Goal: Transaction & Acquisition: Download file/media

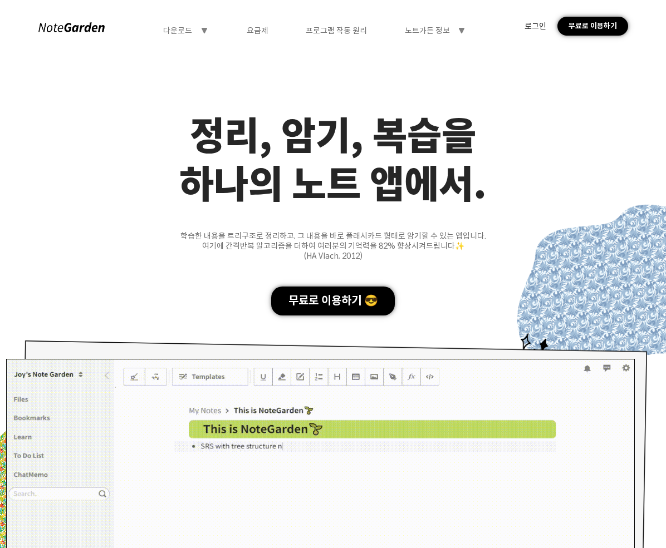
click at [200, 28] on icon "symbol-triangle-down" at bounding box center [204, 30] width 9 height 9
click at [261, 31] on div "요금제" at bounding box center [258, 31] width 22 height 10
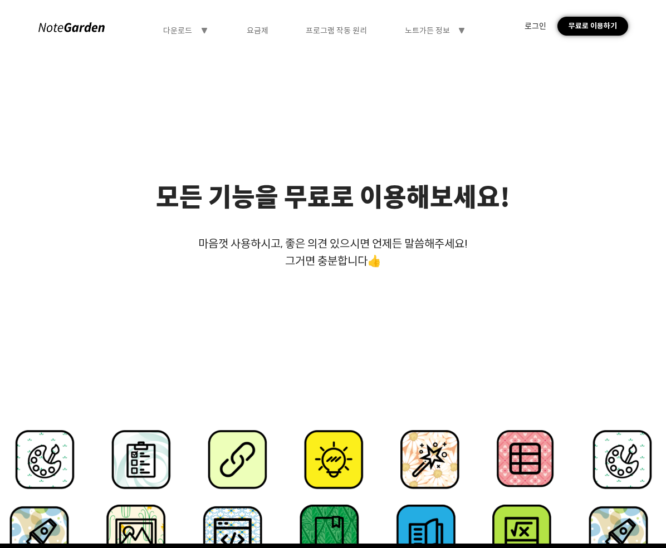
click at [261, 31] on div "요금제" at bounding box center [258, 31] width 22 height 10
click at [262, 31] on div "요금제" at bounding box center [258, 31] width 22 height 10
click at [348, 31] on div "프로그램 작동 원리" at bounding box center [336, 31] width 61 height 10
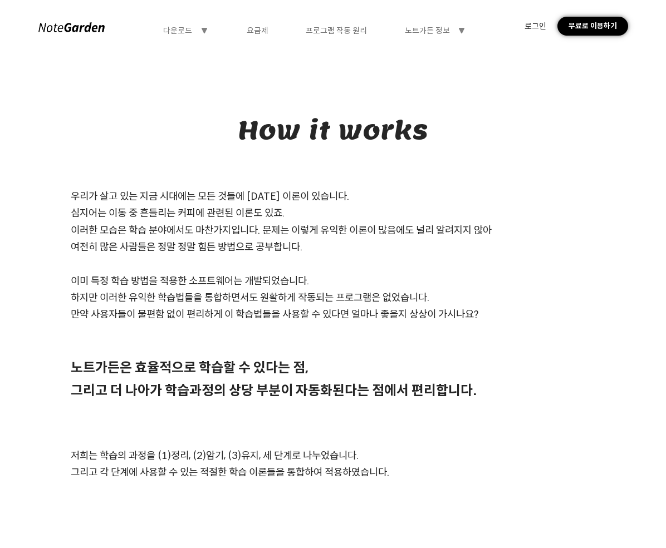
click at [256, 31] on div "요금제" at bounding box center [258, 31] width 22 height 10
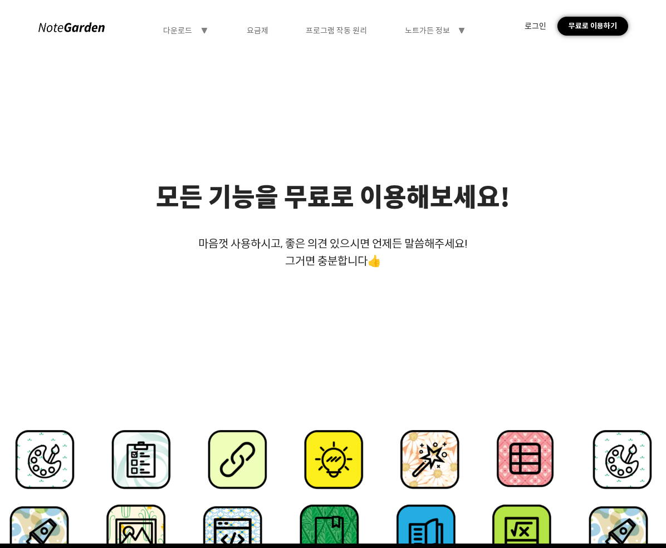
click at [327, 31] on div "프로그램 작동 원리" at bounding box center [336, 31] width 61 height 10
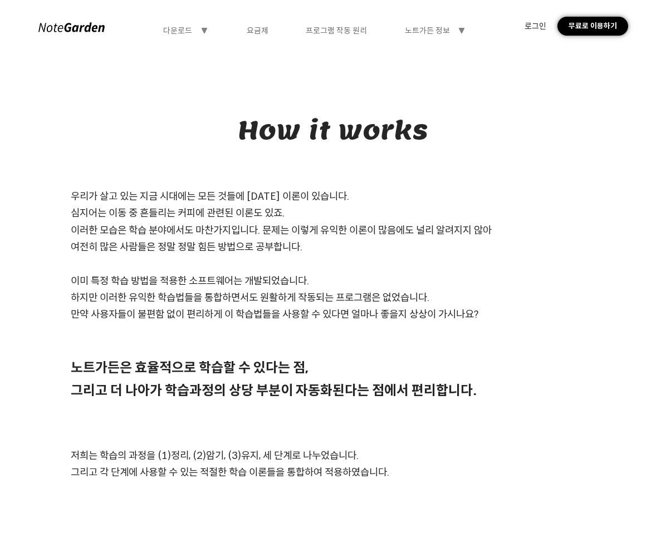
click at [451, 28] on div "노트가든 정보 symbol-triangle-down" at bounding box center [435, 31] width 61 height 10
click at [332, 32] on div "프로그램 작동 원리" at bounding box center [336, 31] width 61 height 10
click at [433, 34] on div "노트가든 정보" at bounding box center [427, 31] width 45 height 10
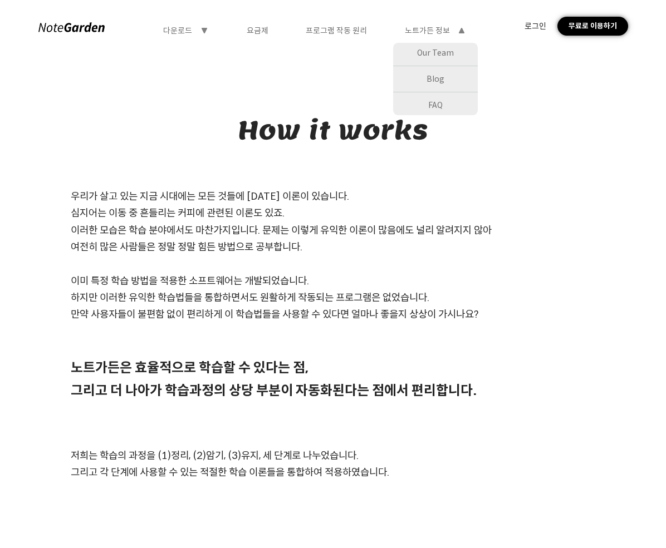
click at [433, 51] on div "Our Team" at bounding box center [435, 53] width 85 height 20
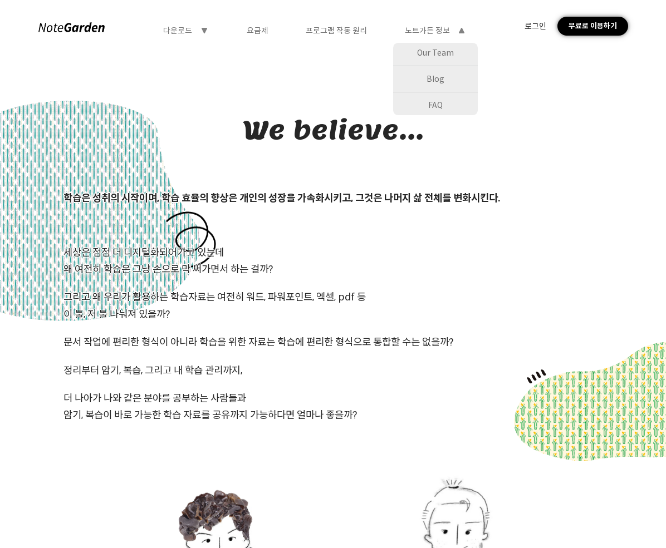
click at [425, 81] on div "Blog" at bounding box center [435, 79] width 85 height 20
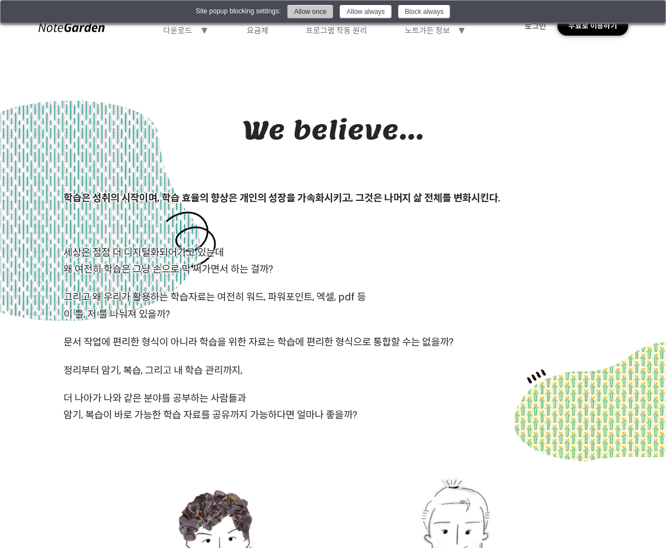
click at [326, 13] on button "Allow once" at bounding box center [310, 11] width 46 height 13
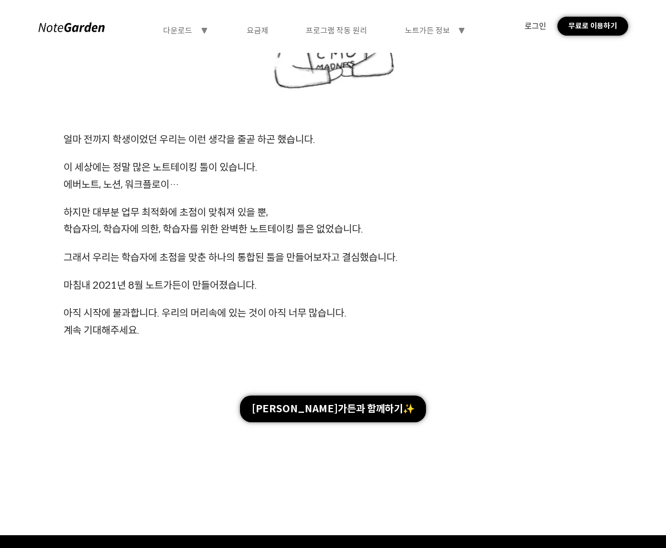
scroll to position [891, 0]
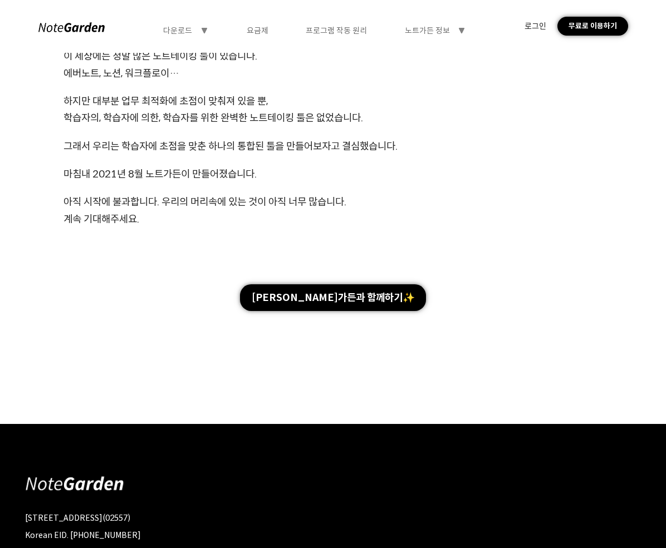
click at [336, 296] on div "[PERSON_NAME]가든과 함께하기✨" at bounding box center [332, 297] width 185 height 27
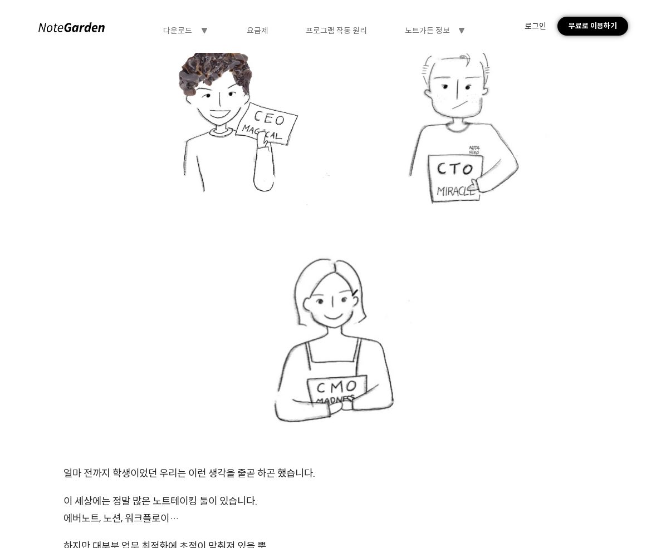
scroll to position [167, 0]
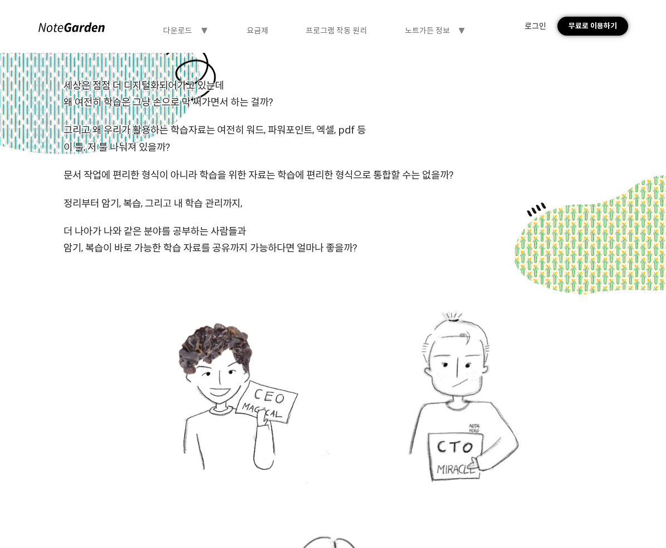
click at [196, 32] on div "다운로드 symbol-triangle-down" at bounding box center [185, 31] width 45 height 10
click at [197, 50] on div "다운로드" at bounding box center [186, 53] width 85 height 20
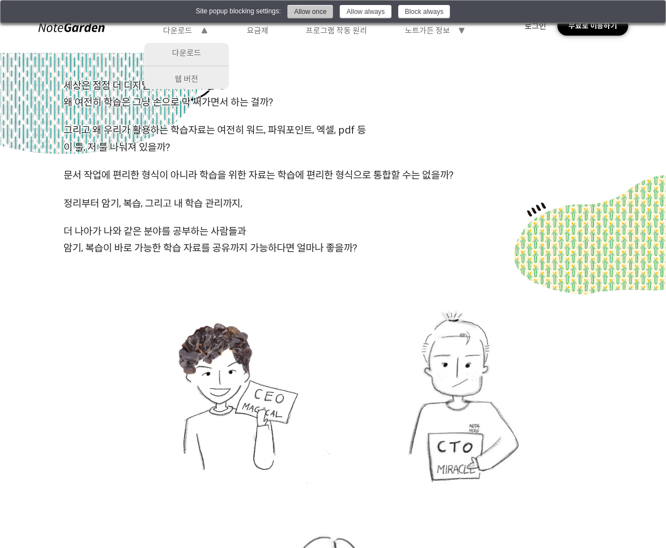
click at [314, 12] on button "Allow once" at bounding box center [310, 11] width 46 height 13
